Goal: Task Accomplishment & Management: Manage account settings

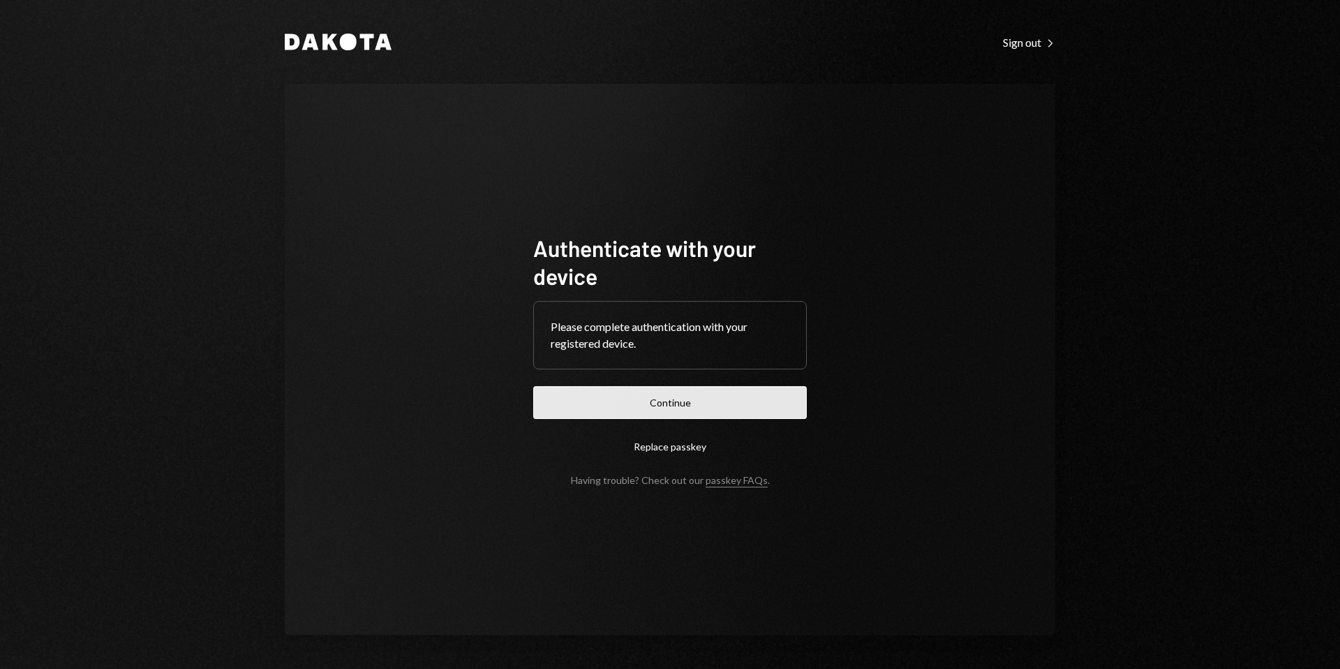
click at [690, 397] on button "Continue" at bounding box center [670, 402] width 274 height 33
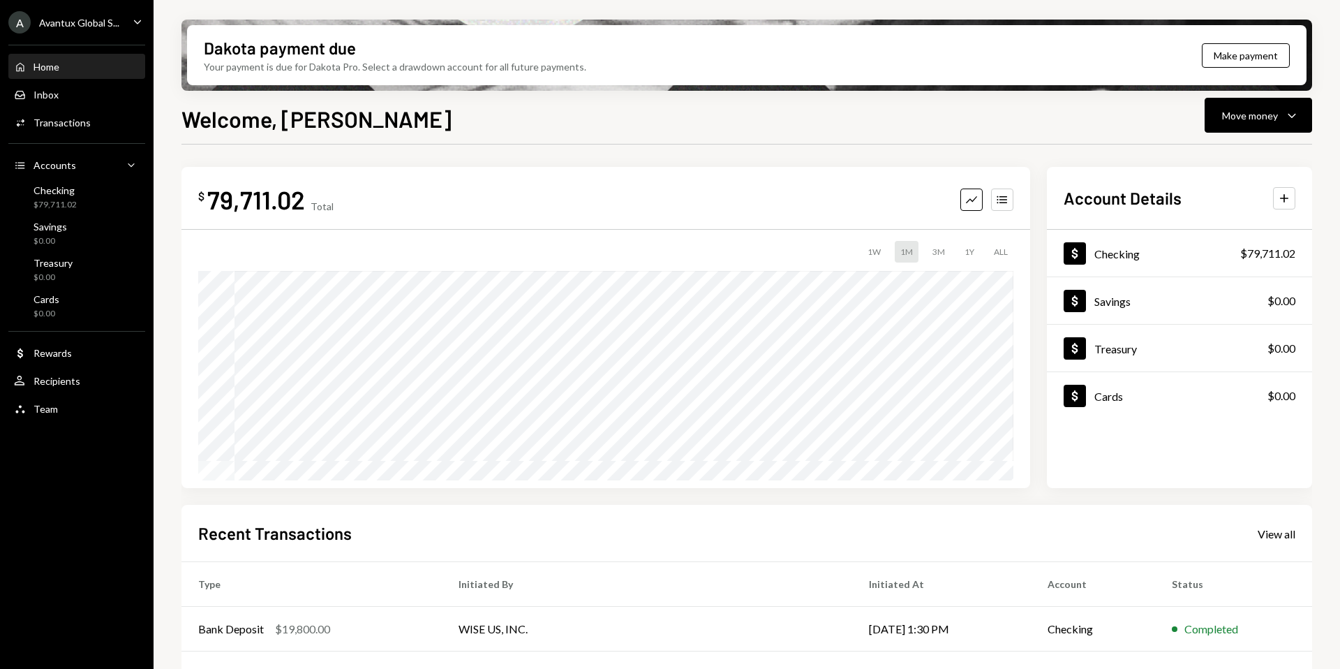
click at [541, 204] on div "$ 79,711.02 Total Graph Accounts" at bounding box center [605, 199] width 815 height 31
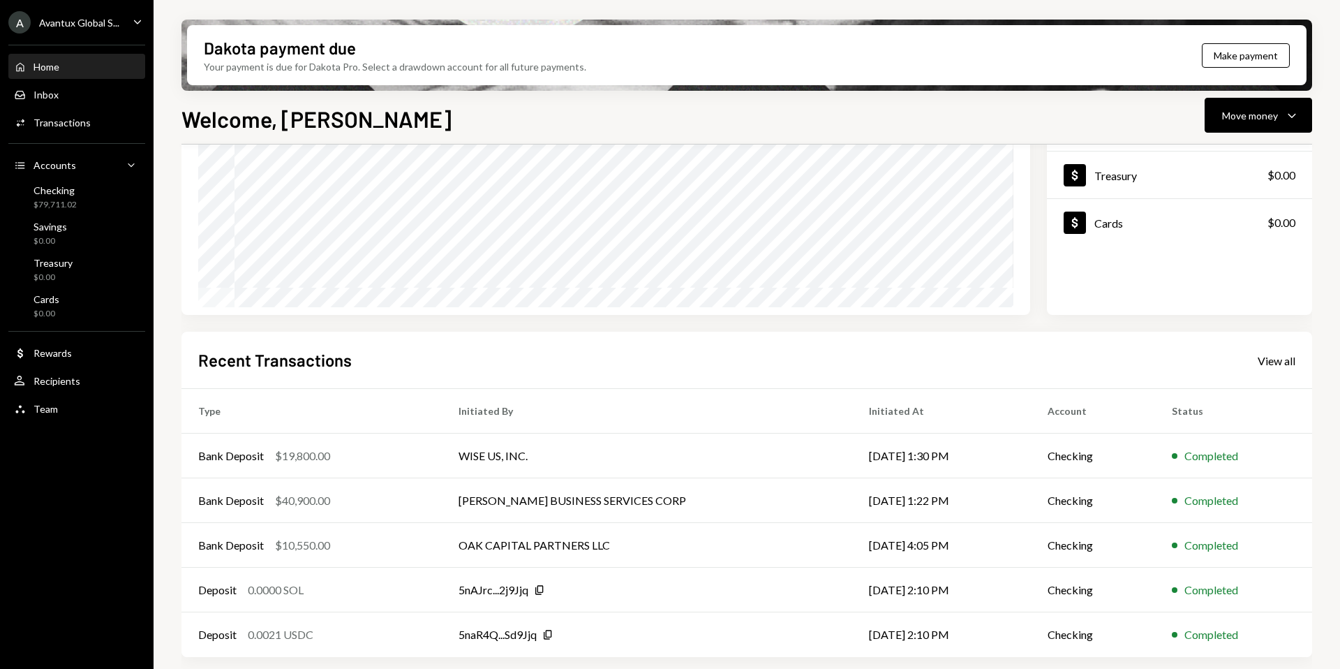
click at [47, 15] on div "A Avantux Global S..." at bounding box center [63, 22] width 111 height 22
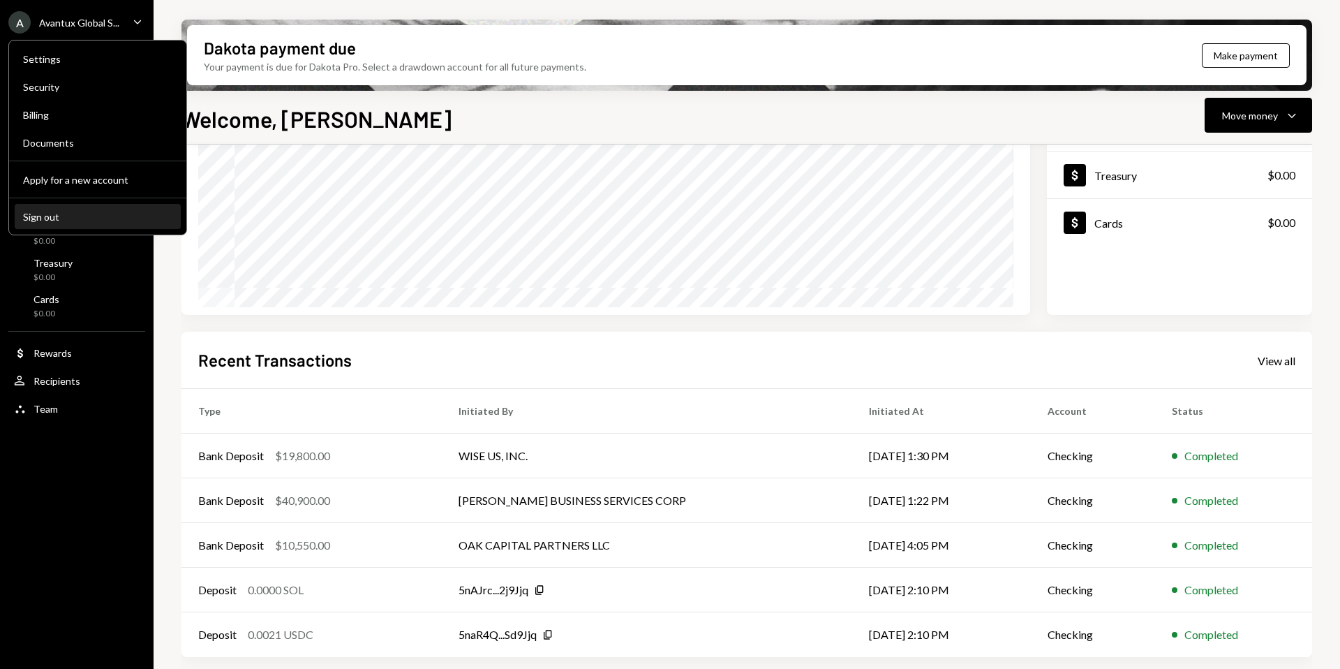
click at [72, 205] on button "Sign out" at bounding box center [98, 217] width 166 height 25
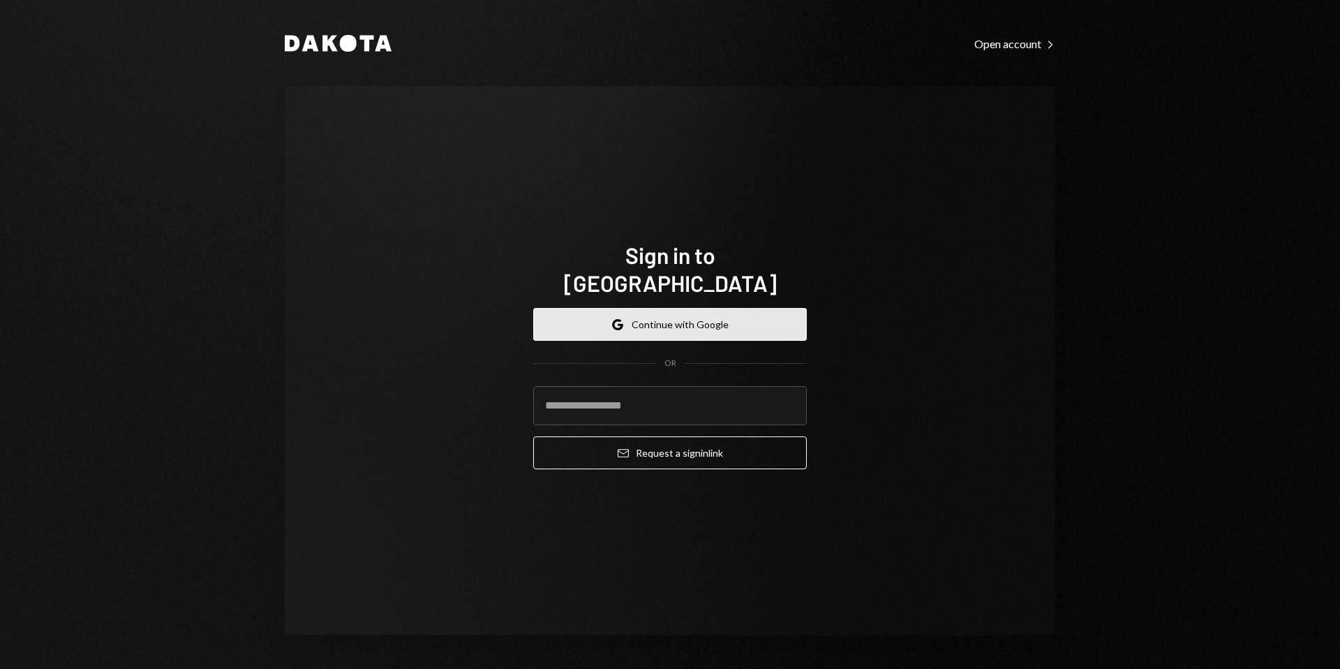
click at [670, 321] on button "Google Continue with Google" at bounding box center [670, 324] width 274 height 33
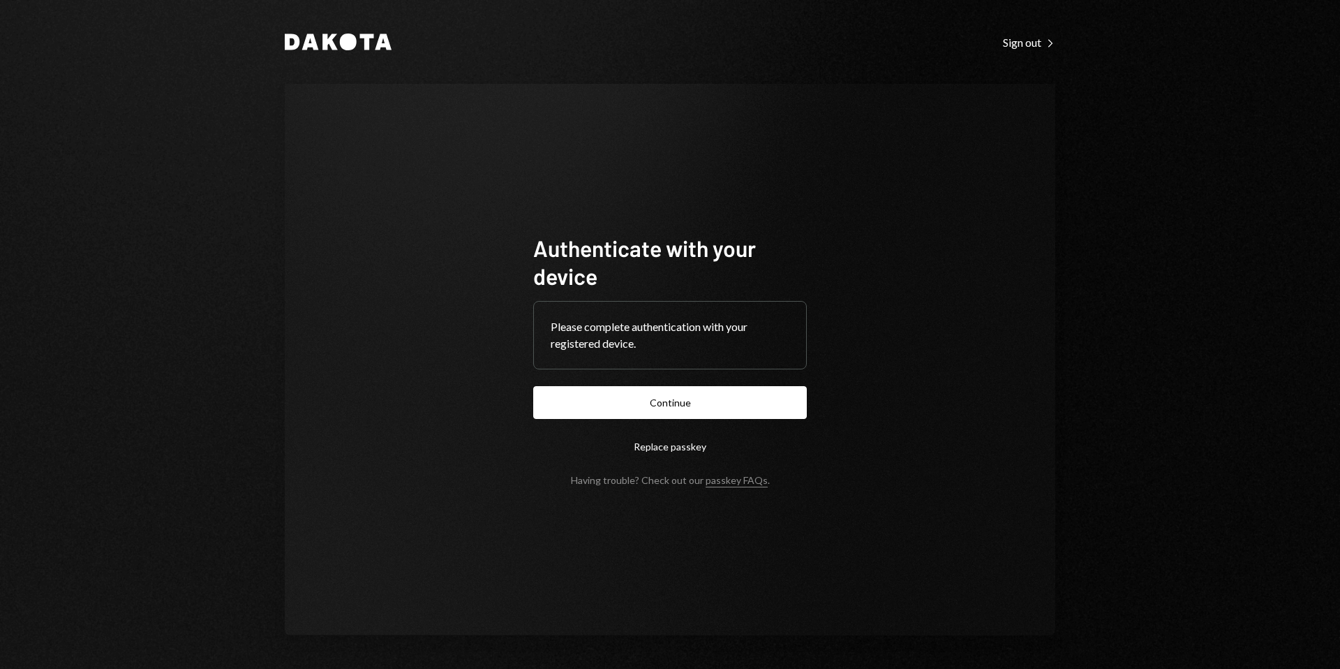
click at [661, 397] on button "Continue" at bounding box center [670, 402] width 274 height 33
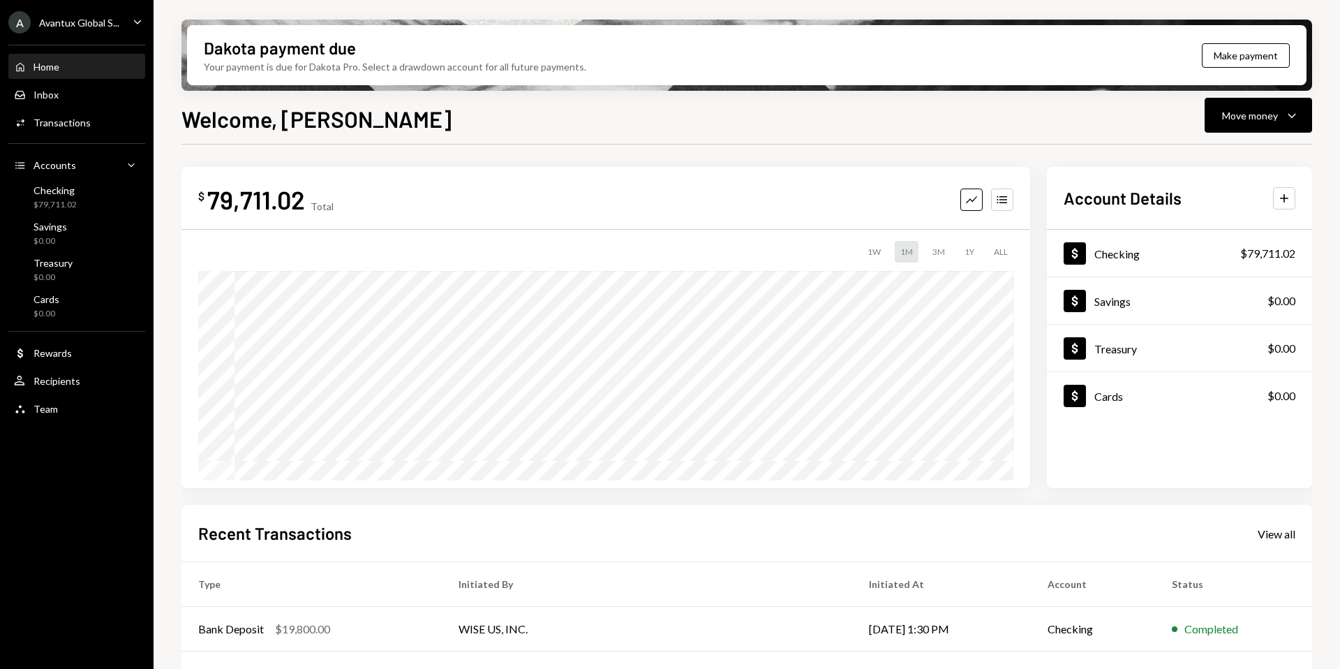
click at [66, 17] on div "Avantux Global S..." at bounding box center [79, 23] width 80 height 12
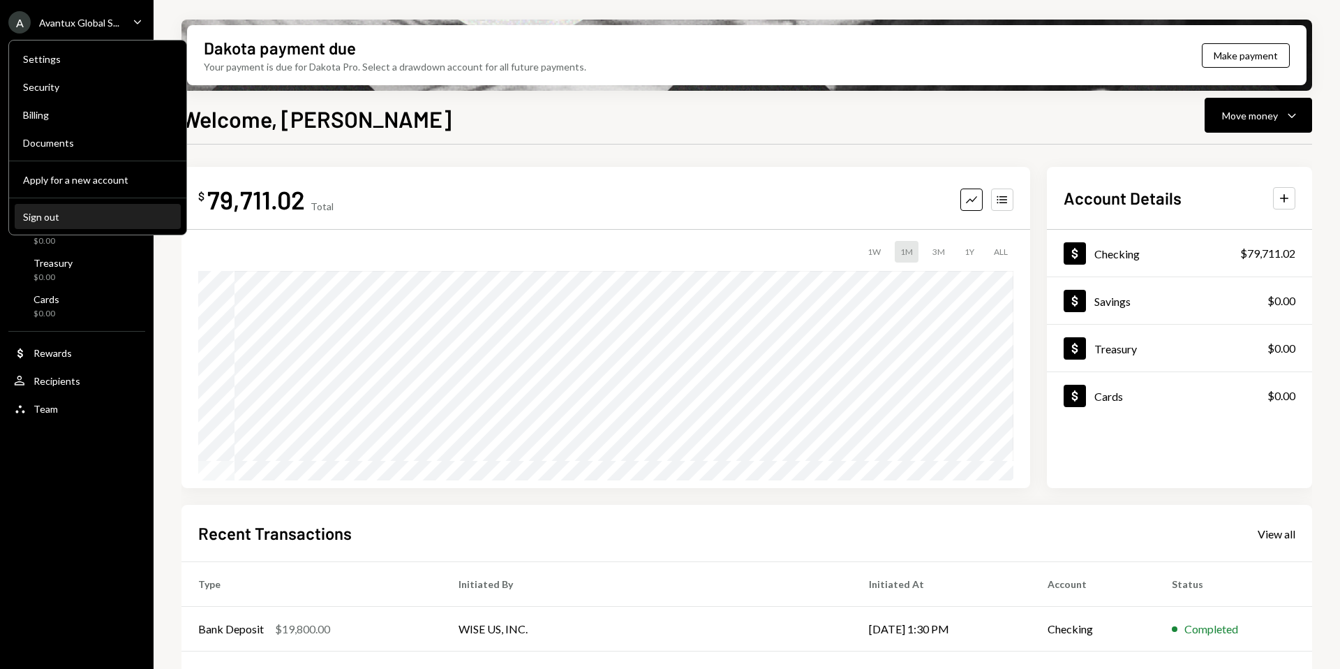
click at [68, 219] on div "Sign out" at bounding box center [97, 217] width 149 height 12
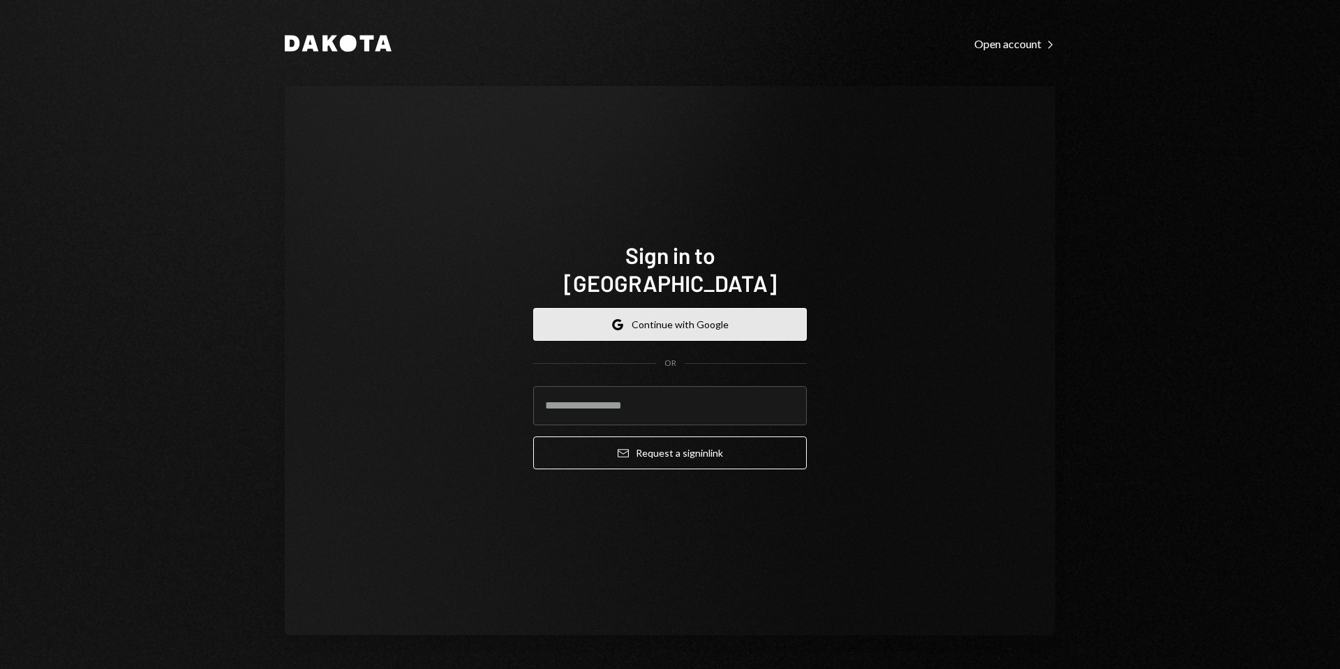
click at [682, 320] on button "Google Continue with Google" at bounding box center [670, 324] width 274 height 33
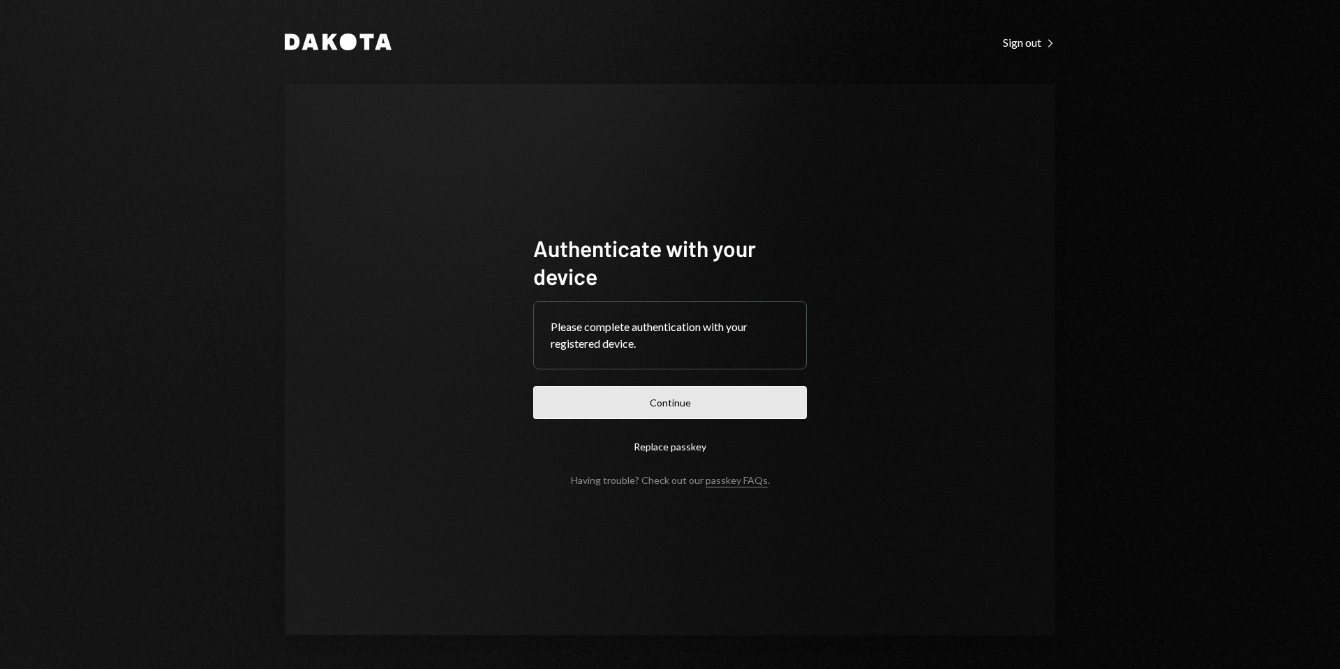
click at [637, 402] on button "Continue" at bounding box center [670, 402] width 274 height 33
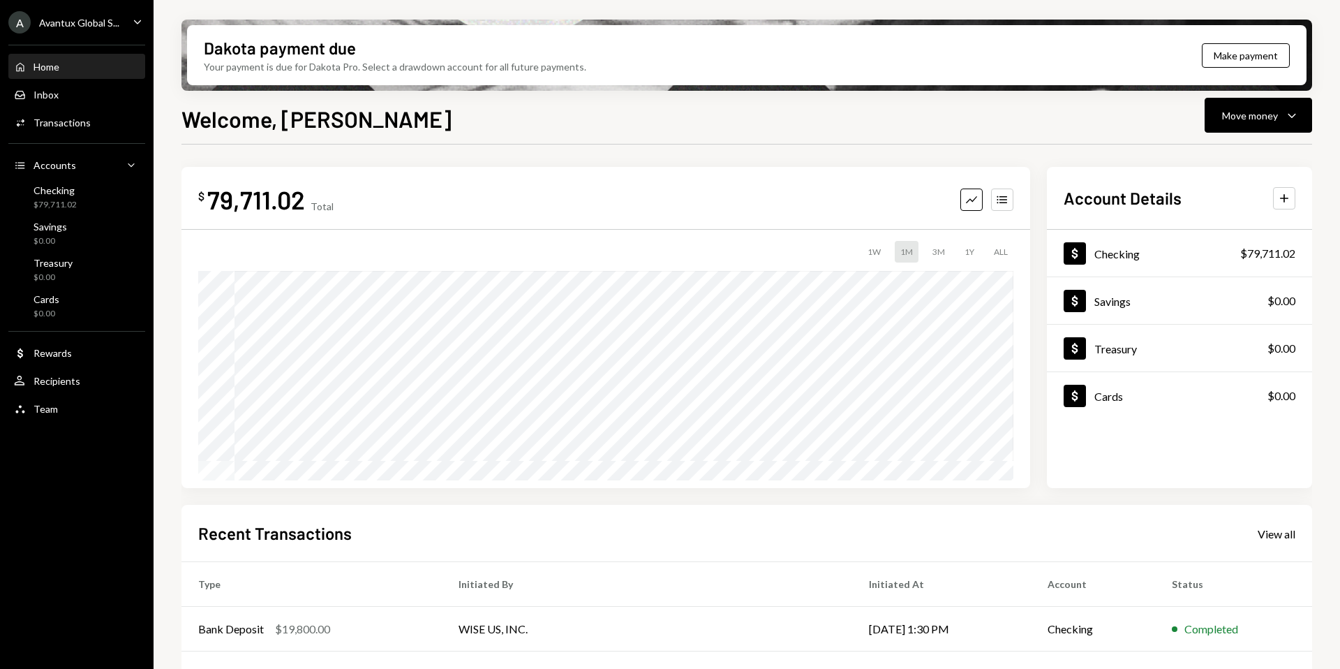
click at [57, 25] on div "Avantux Global S..." at bounding box center [79, 23] width 80 height 12
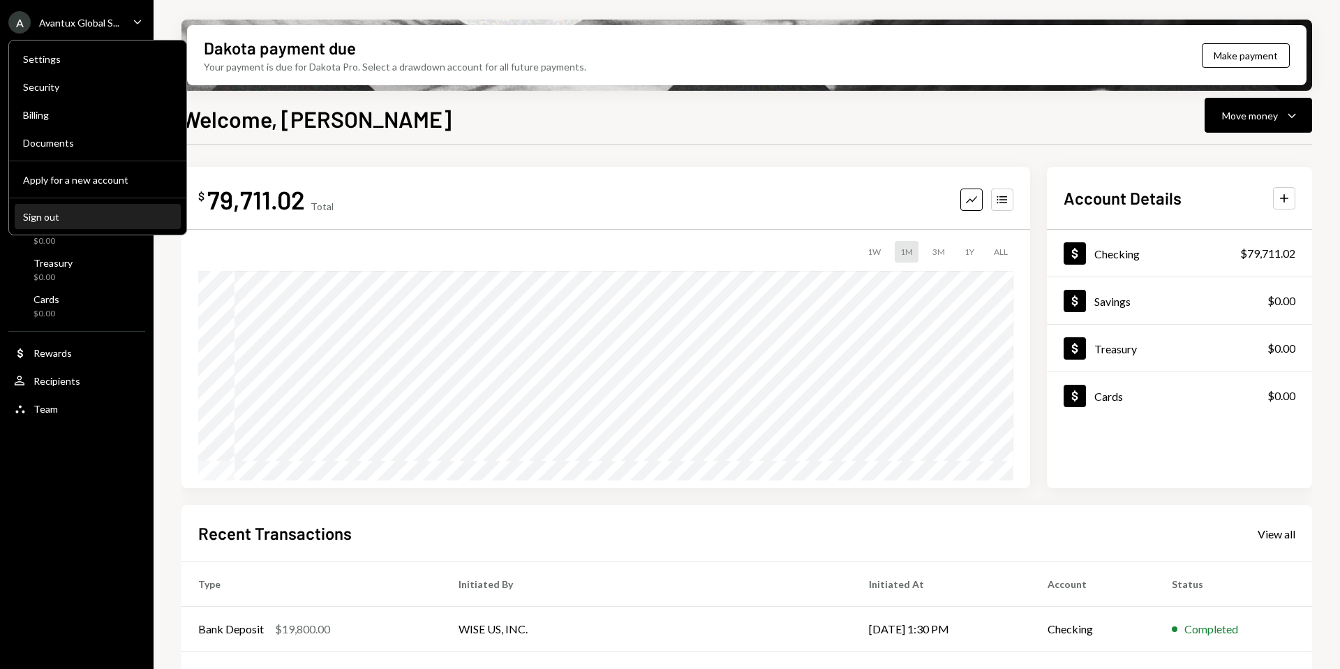
click at [53, 212] on div "Sign out" at bounding box center [97, 217] width 149 height 12
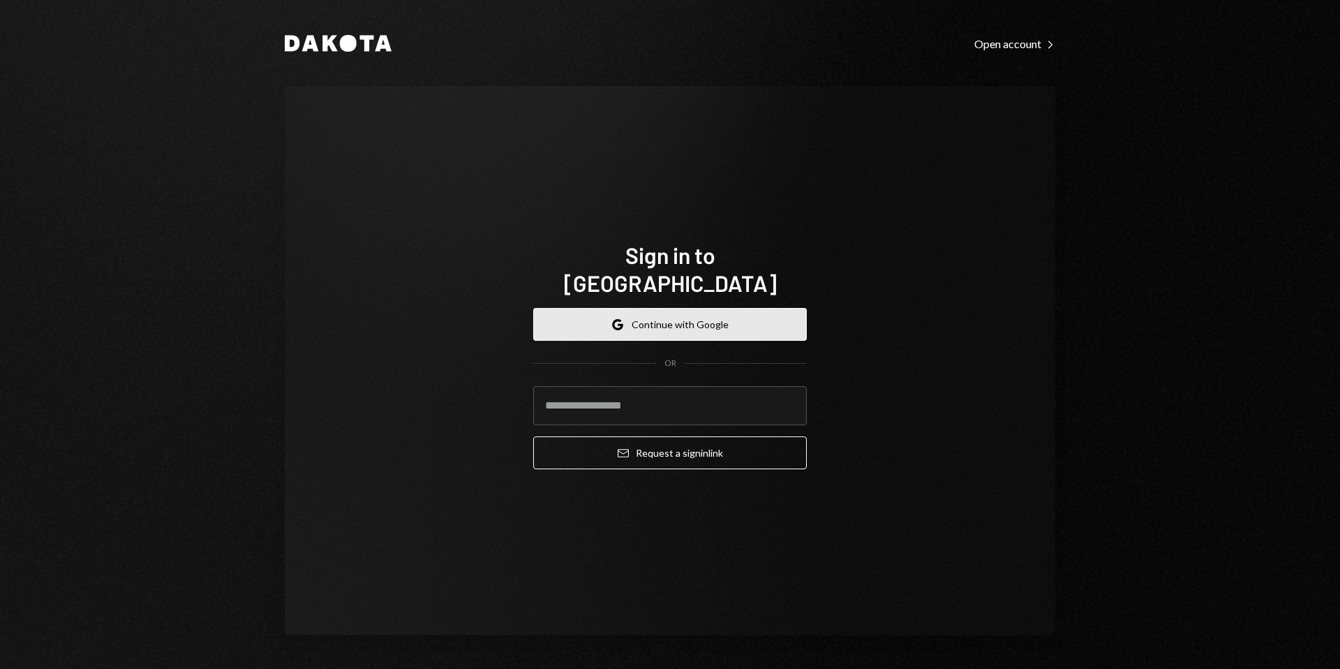
click at [646, 324] on button "Google Continue with Google" at bounding box center [670, 324] width 274 height 33
